Goal: Task Accomplishment & Management: Complete application form

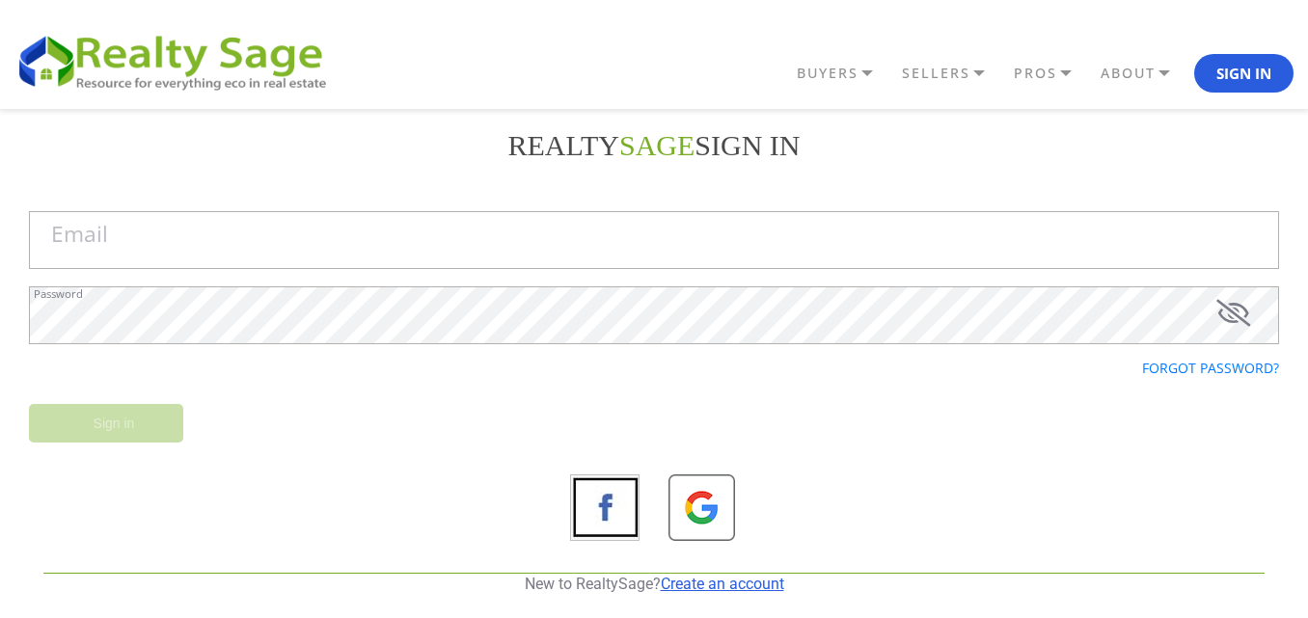
click at [772, 586] on link "Create an account" at bounding box center [722, 584] width 123 height 18
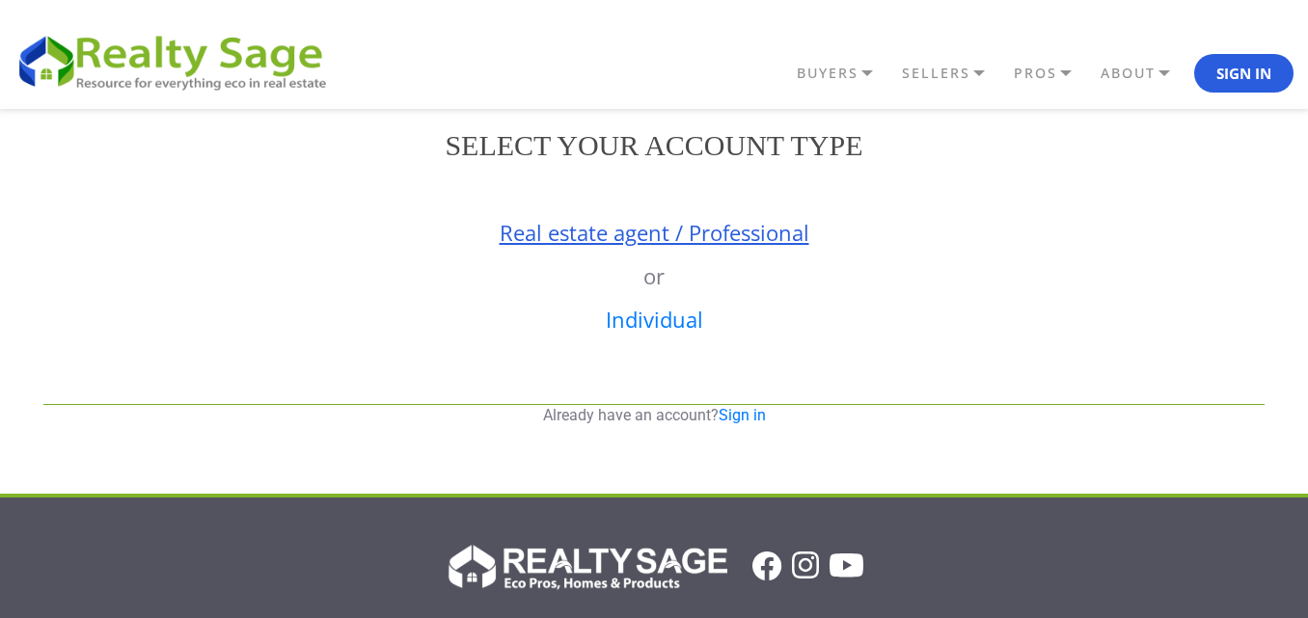
click at [698, 227] on link "Real estate agent / Professional" at bounding box center [655, 232] width 310 height 29
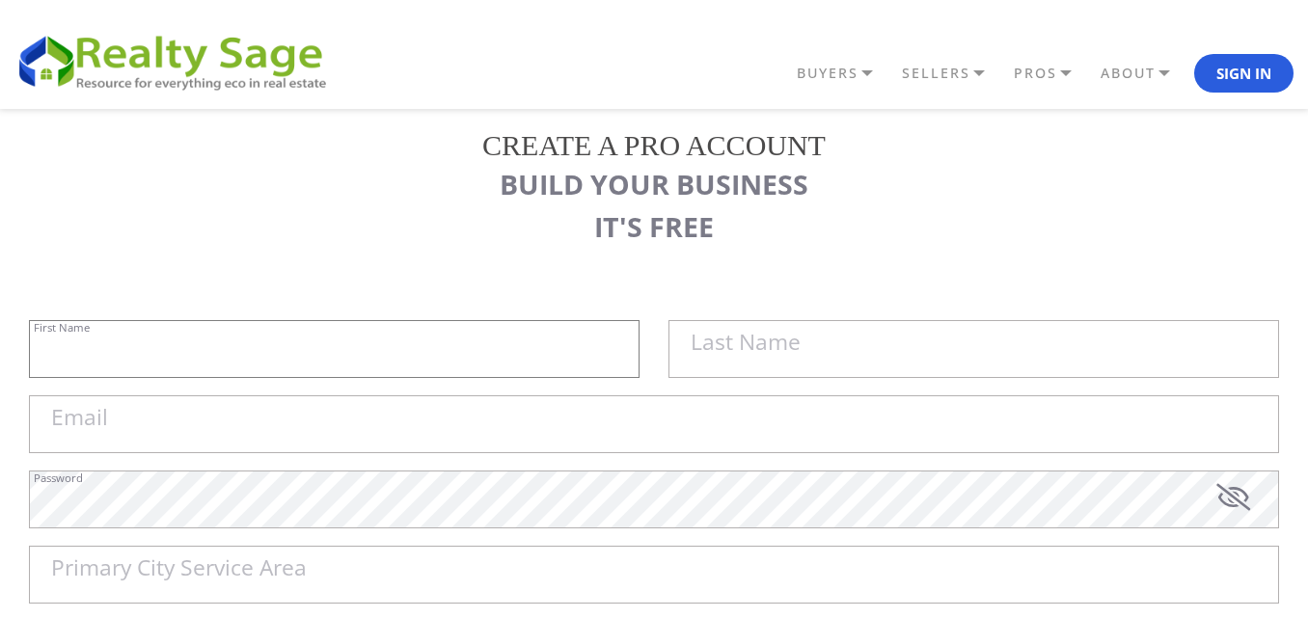
click at [454, 324] on input "First Name" at bounding box center [334, 349] width 611 height 58
paste input "Sell My House Fast [GEOGRAPHIC_DATA] |"
type input "Sell My House Fast [GEOGRAPHIC_DATA] |"
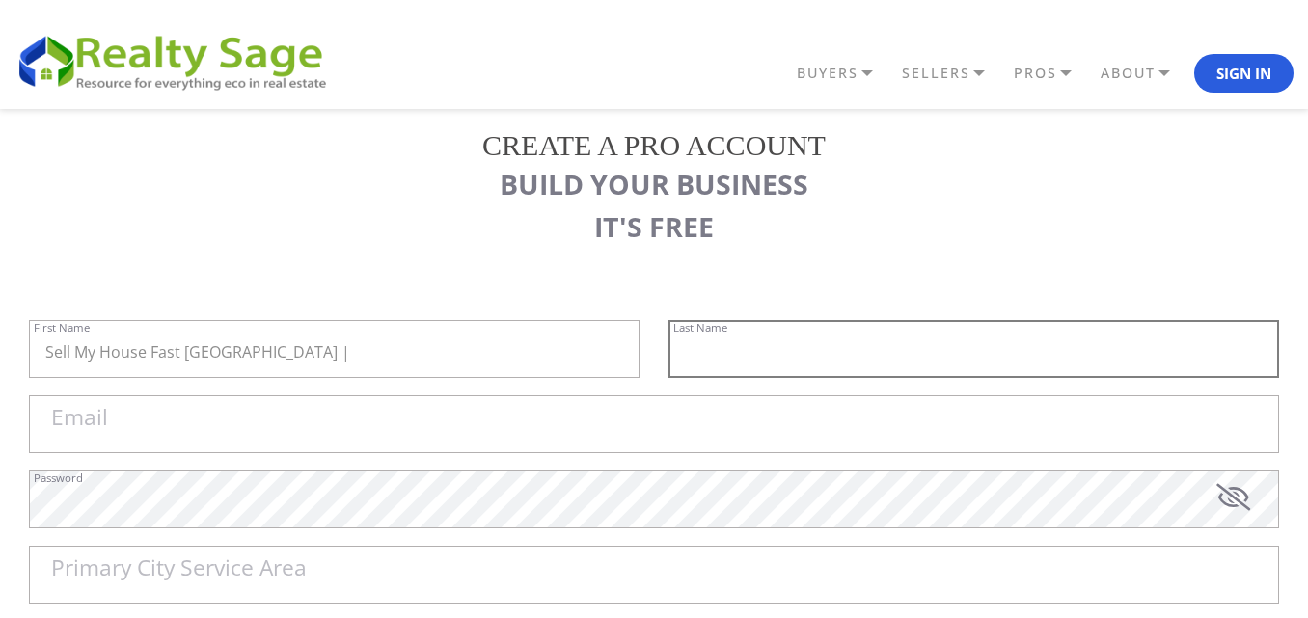
paste input "As Is Cash Home Buyers [GEOGRAPHIC_DATA]"
type input "As Is Cash Home Buyers [GEOGRAPHIC_DATA]"
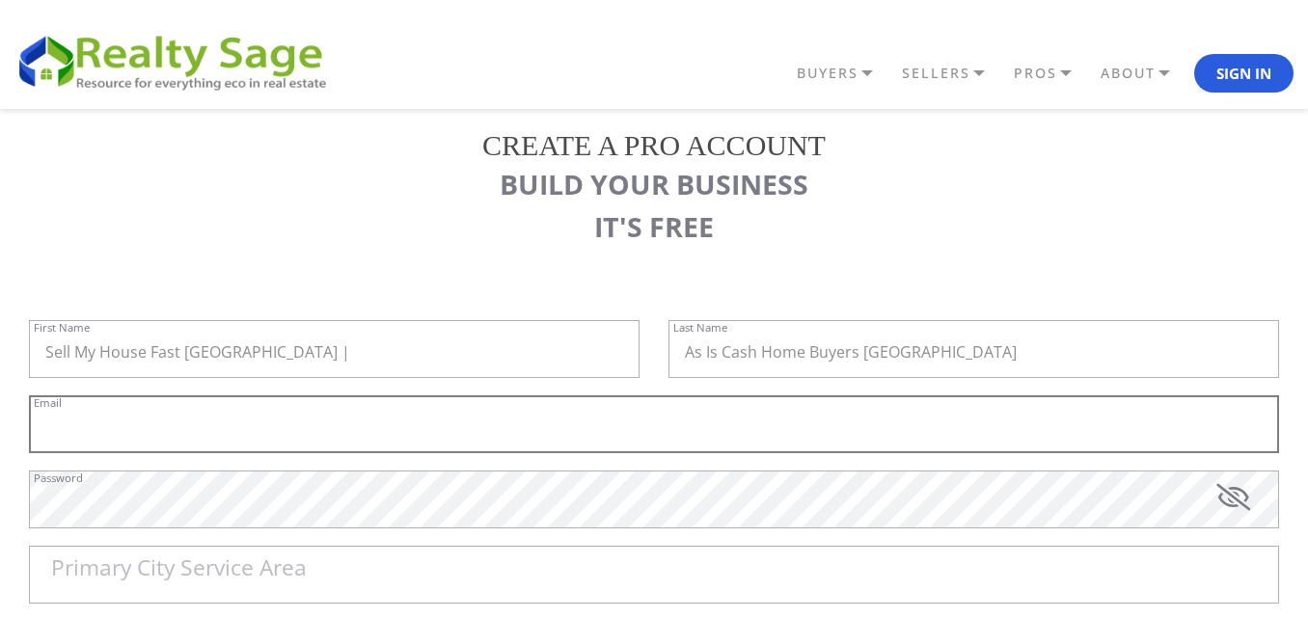
paste input "[EMAIL_ADDRESS][DOMAIN_NAME]"
type input "[EMAIL_ADDRESS][DOMAIN_NAME]"
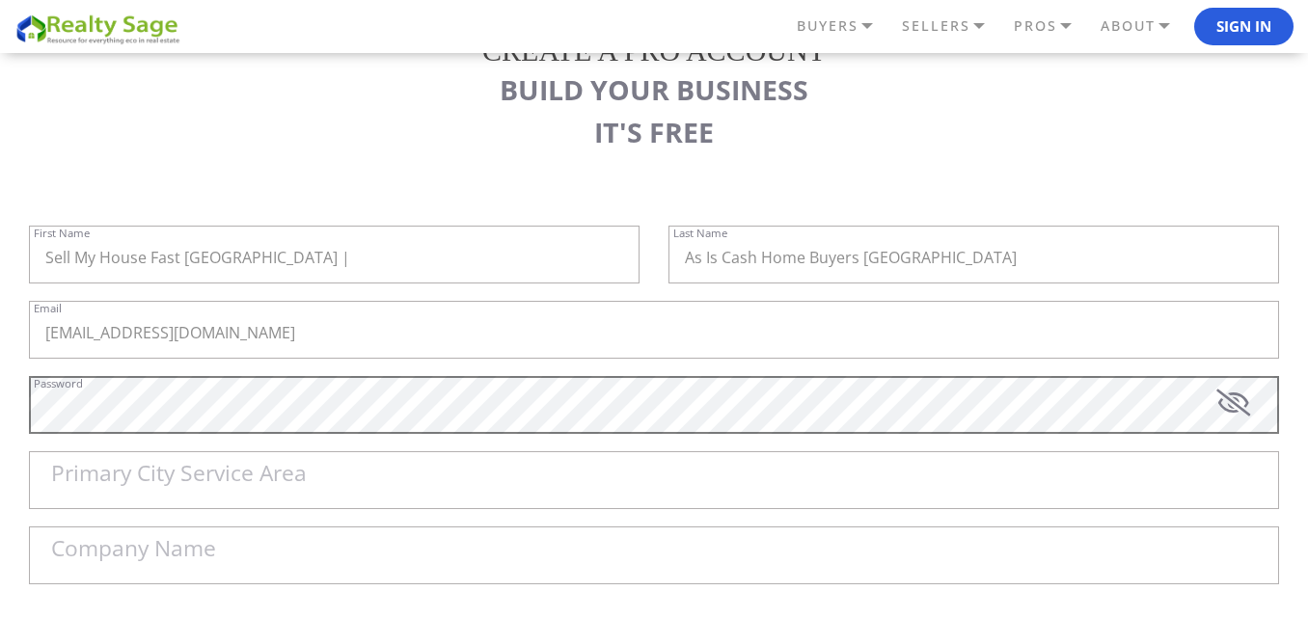
scroll to position [193, 0]
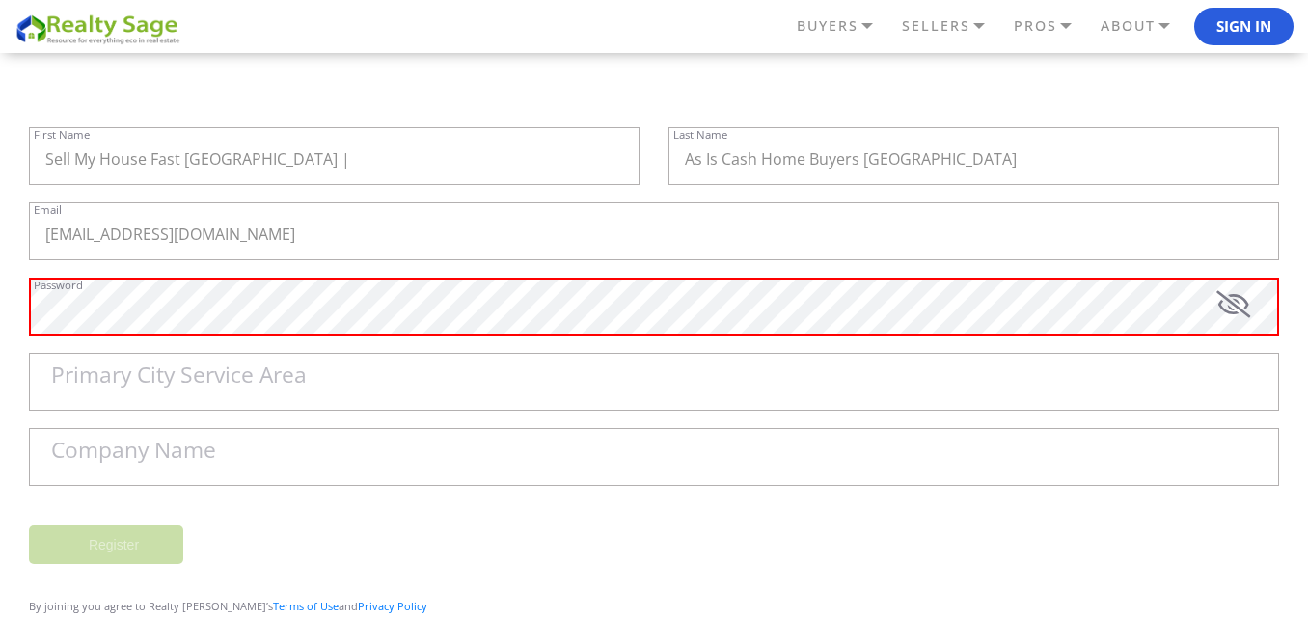
click at [107, 367] on label "Primary City Service Area" at bounding box center [179, 376] width 256 height 22
click at [107, 367] on input "Primary City Service Area" at bounding box center [654, 382] width 1250 height 58
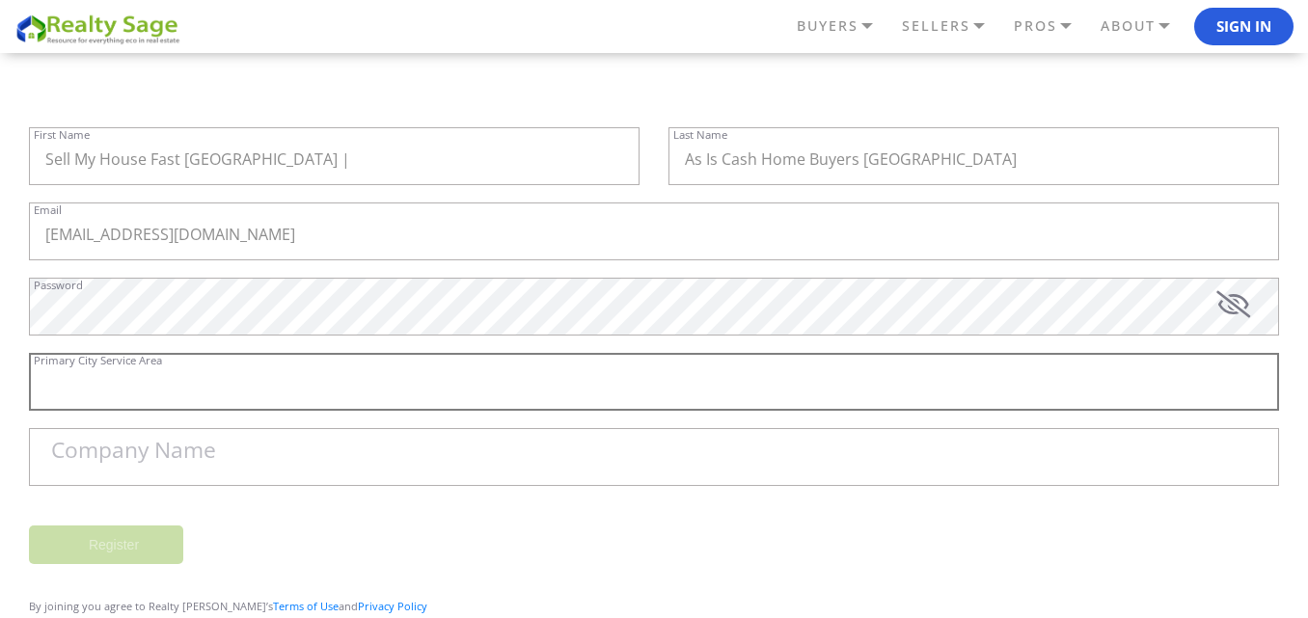
paste input "[GEOGRAPHIC_DATA]"
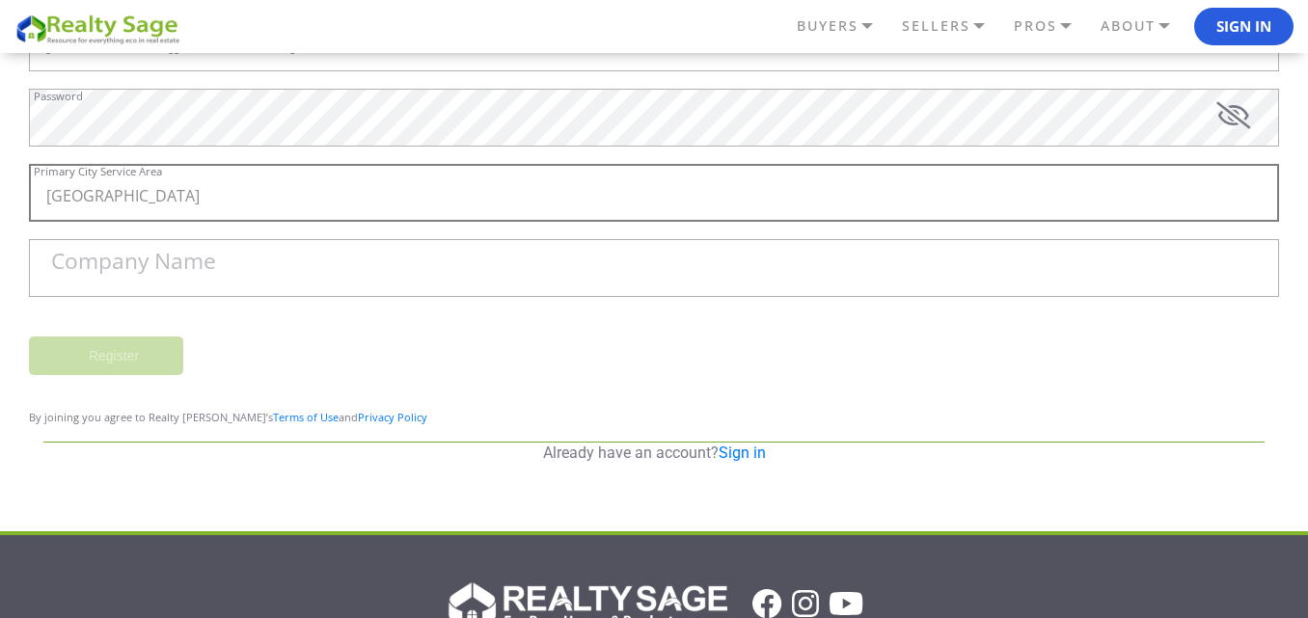
scroll to position [386, 0]
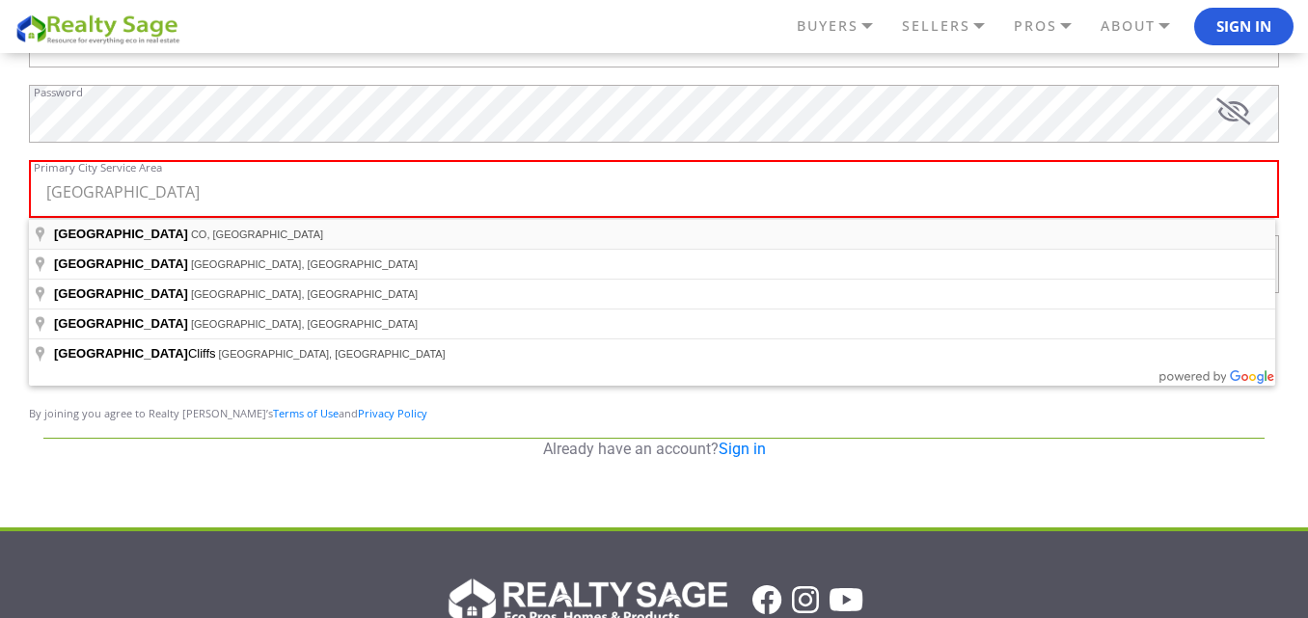
type input "[GEOGRAPHIC_DATA], [GEOGRAPHIC_DATA], [GEOGRAPHIC_DATA]"
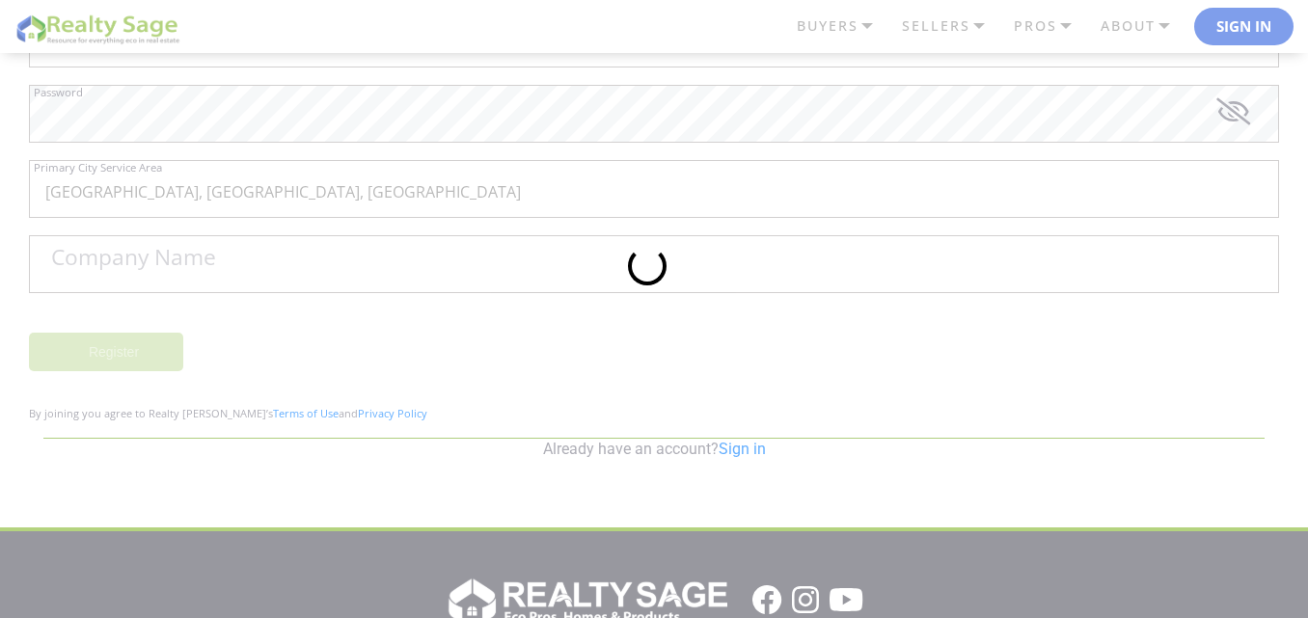
click at [179, 251] on div at bounding box center [654, 309] width 1308 height 618
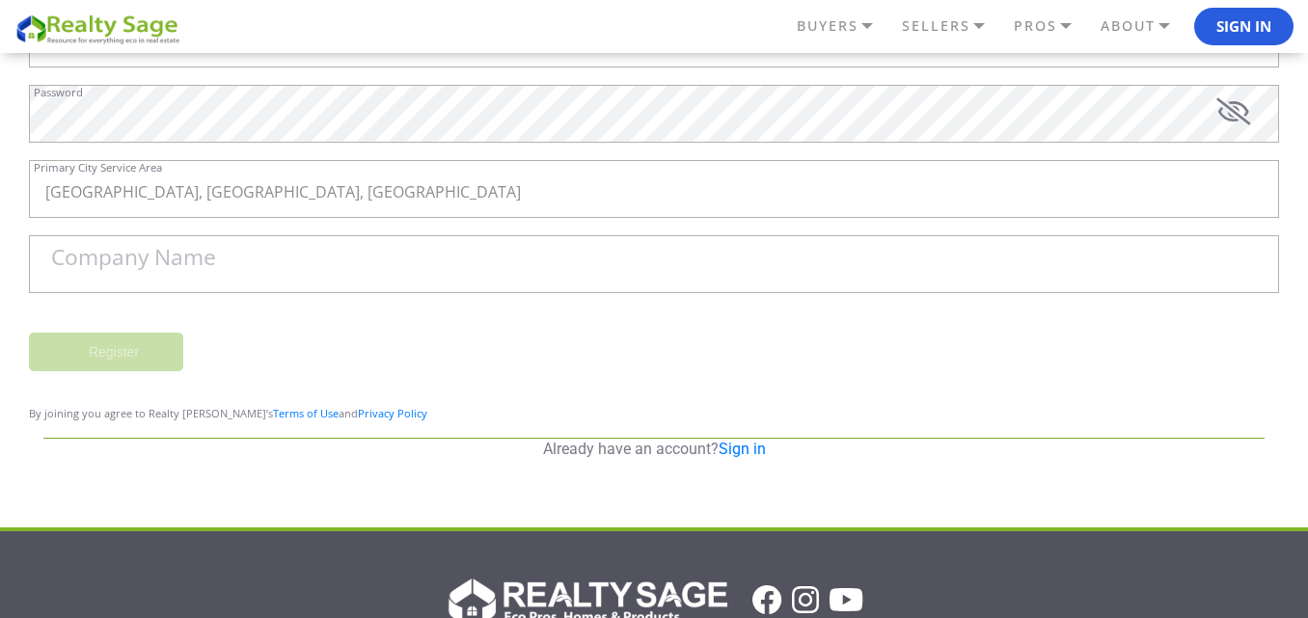
click at [185, 260] on label "Company Name" at bounding box center [133, 258] width 165 height 22
click at [185, 260] on input "Company Name" at bounding box center [654, 264] width 1250 height 58
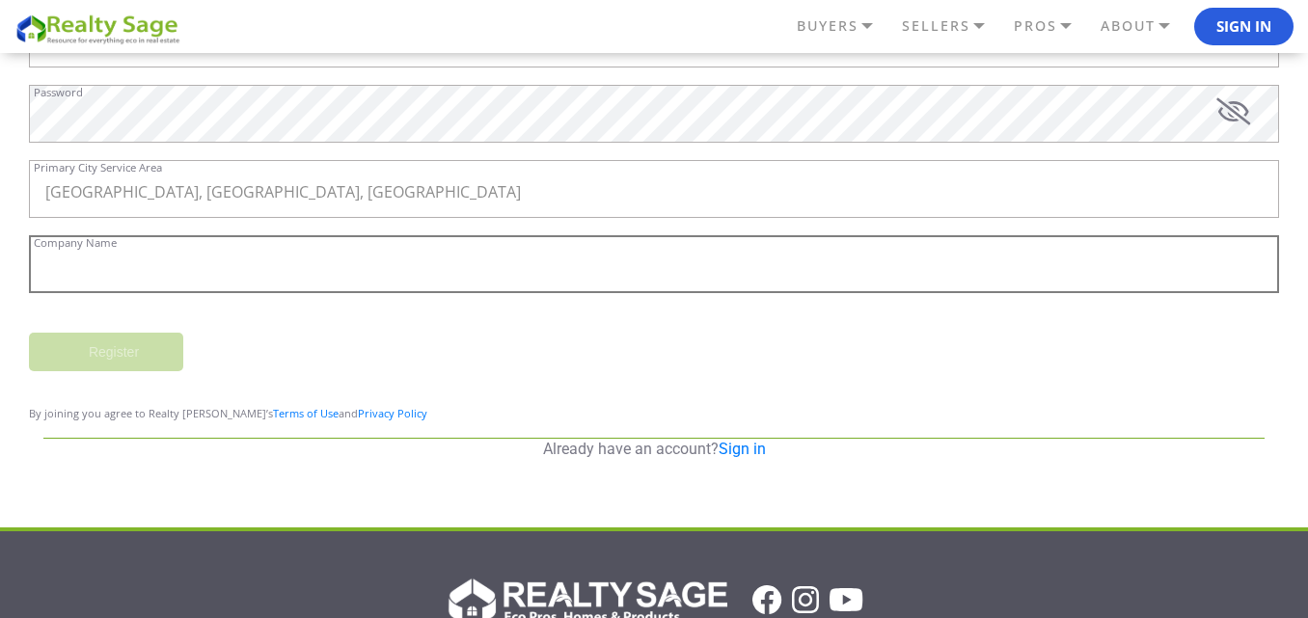
paste input "Sell My House Fast [GEOGRAPHIC_DATA] | As Is Cash Home Buyers [GEOGRAPHIC_DATA]"
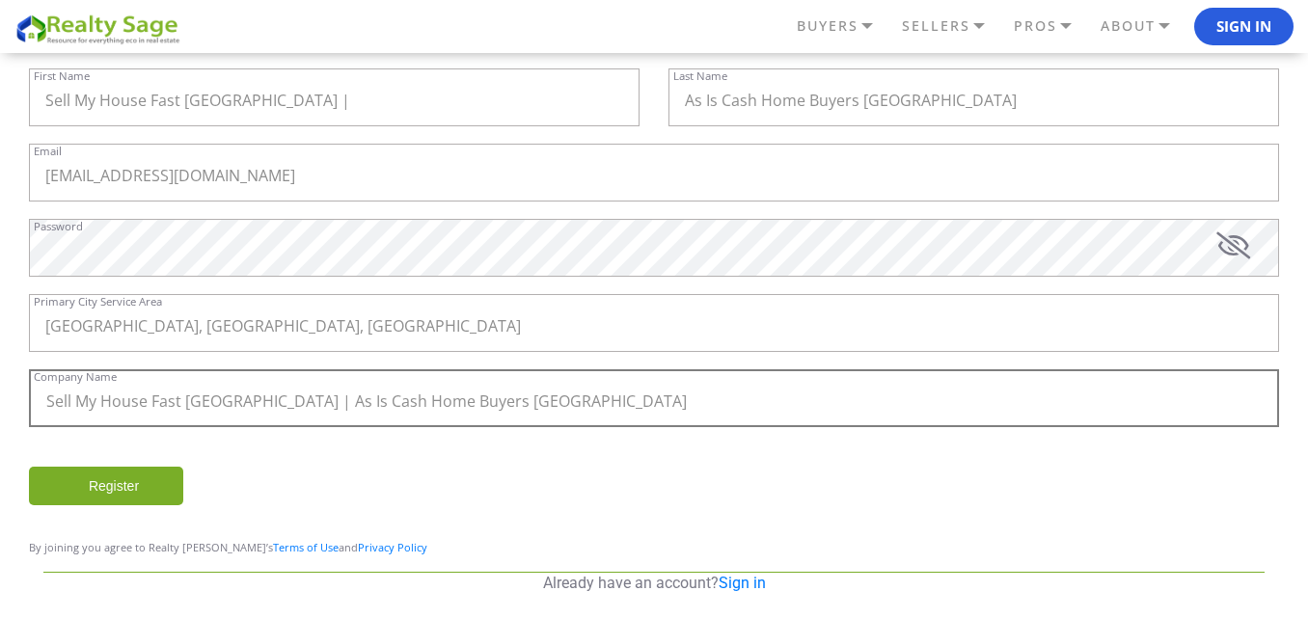
scroll to position [244, 0]
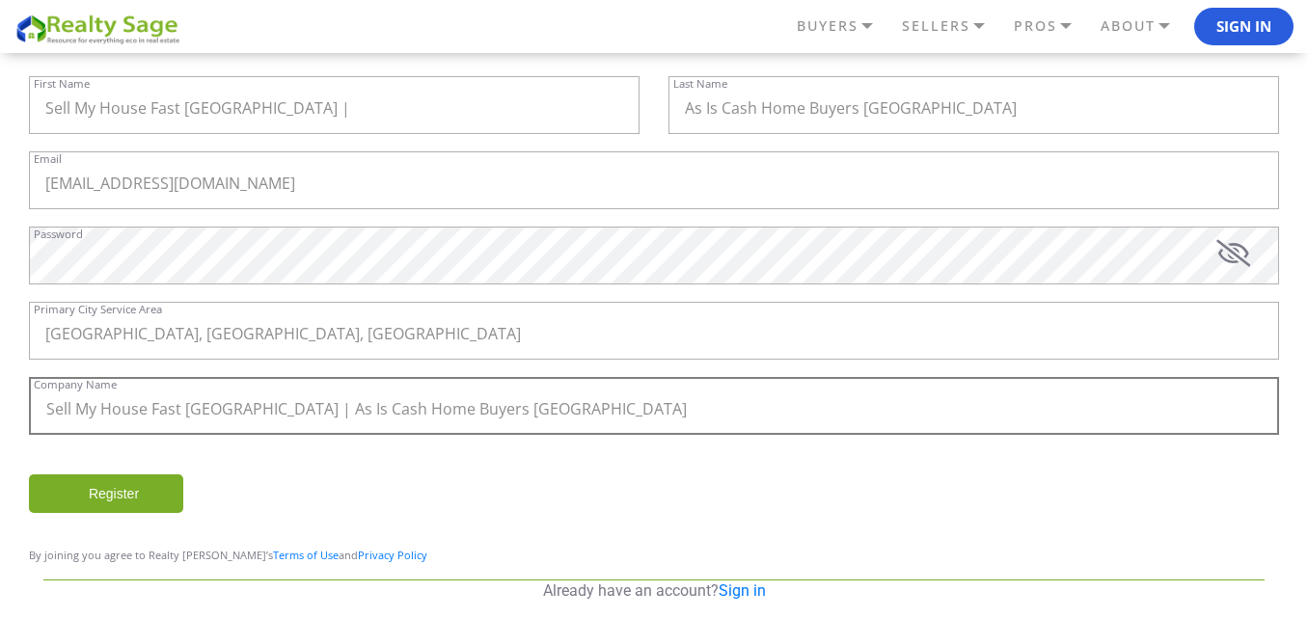
type input "Sell My House Fast [GEOGRAPHIC_DATA] | As Is Cash Home Buyers [GEOGRAPHIC_DATA]"
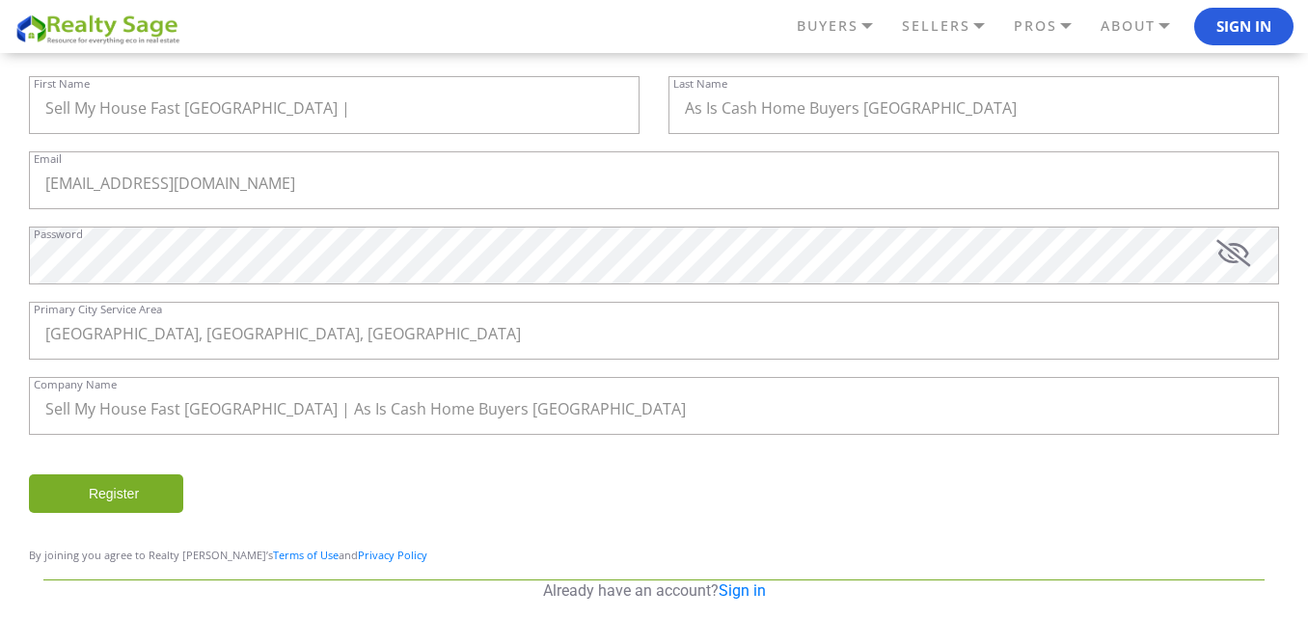
click at [119, 481] on input "Register" at bounding box center [106, 494] width 154 height 39
